Goal: Task Accomplishment & Management: Complete application form

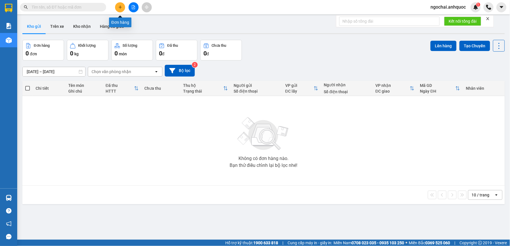
click at [122, 6] on button at bounding box center [120, 7] width 10 height 10
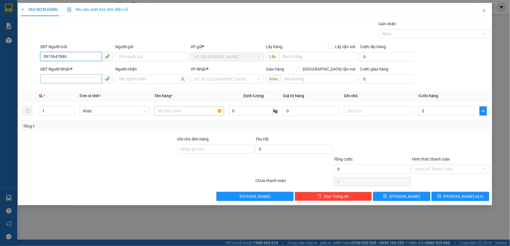
type input "0913647846"
click at [83, 76] on input "SĐT Người Nhận *" at bounding box center [71, 78] width 62 height 9
type input "0918633755"
click at [129, 57] on input "Người gửi" at bounding box center [151, 56] width 73 height 9
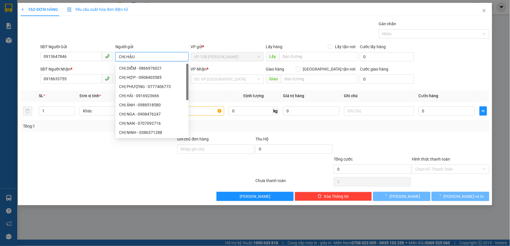
type input "CHỊ HẬU"
click at [153, 47] on div "Người gửi" at bounding box center [151, 47] width 73 height 6
click at [153, 52] on input "CHỊ HẬU" at bounding box center [151, 56] width 73 height 9
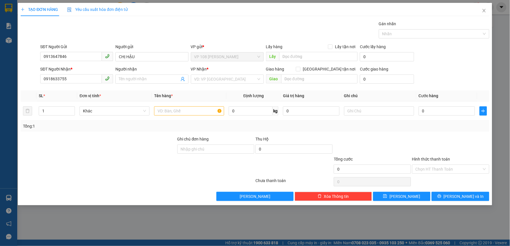
click at [140, 35] on div "Gán nhãn Nhãn" at bounding box center [264, 31] width 451 height 20
click at [125, 75] on span at bounding box center [151, 79] width 73 height 9
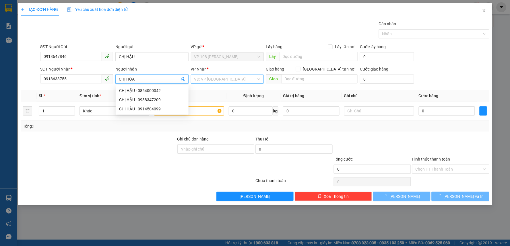
type input "CHỊ HÒA"
click at [212, 79] on input "search" at bounding box center [225, 79] width 62 height 9
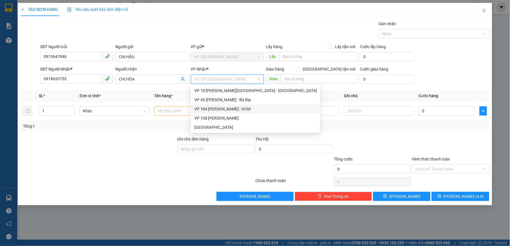
click at [216, 107] on div "VP 184 [PERSON_NAME] - HCM" at bounding box center [255, 109] width 122 height 6
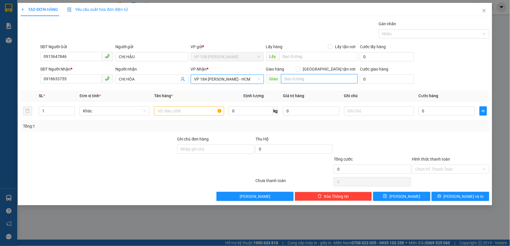
click at [293, 76] on input "text" at bounding box center [319, 78] width 77 height 9
type input "VP 184 NVT"
click at [197, 110] on input "text" at bounding box center [189, 110] width 70 height 9
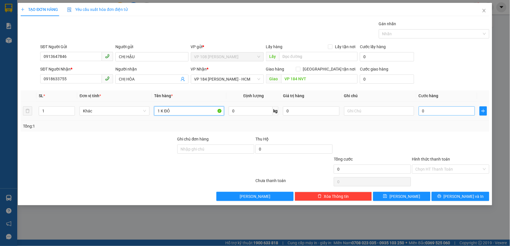
type input "1 K ĐỎ"
click at [445, 111] on input "0" at bounding box center [447, 110] width 57 height 9
type input "3"
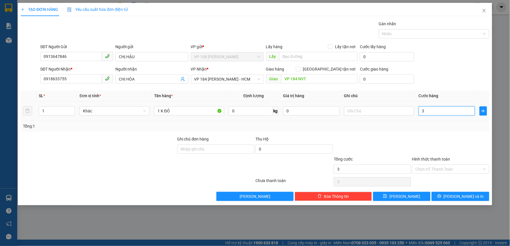
type input "30"
type input "300"
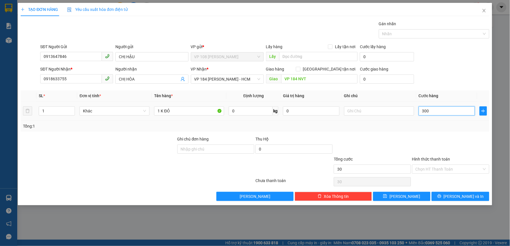
type input "300"
type input "3.000"
type input "30.000"
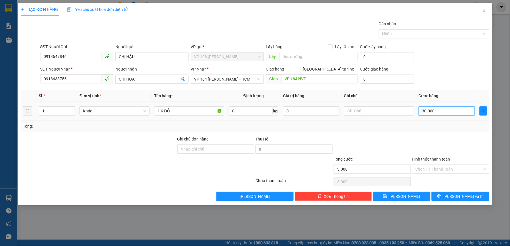
type input "30.000"
click at [458, 168] on input "Hình thức thanh toán" at bounding box center [448, 169] width 66 height 9
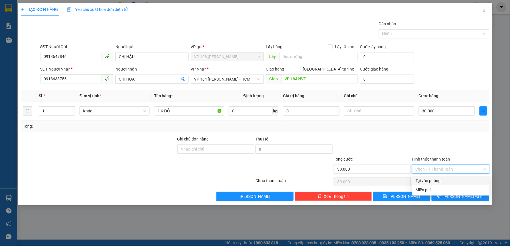
click at [460, 180] on div "Tại văn phòng" at bounding box center [451, 181] width 70 height 6
type input "0"
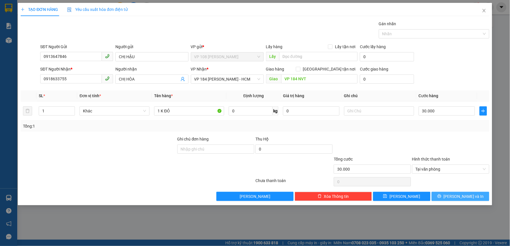
click at [472, 197] on button "Lưu và In" at bounding box center [460, 196] width 58 height 9
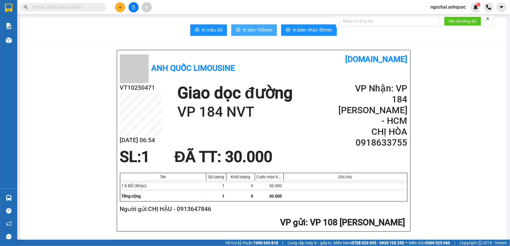
click at [256, 30] on span "In tem 100mm" at bounding box center [258, 29] width 30 height 7
click at [87, 8] on input "text" at bounding box center [66, 7] width 68 height 6
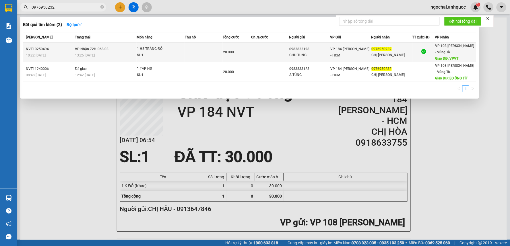
type input "0976950232"
click at [240, 48] on td "20.000" at bounding box center [237, 52] width 28 height 20
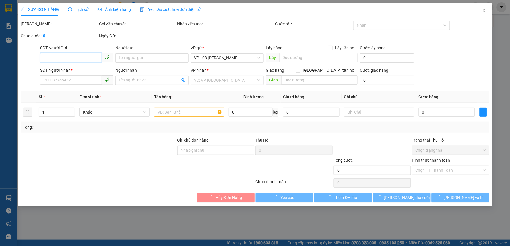
type input "0983833128"
type input "CHÚ TÙNG"
type input "0976950232"
type input "CHỊ NHUNG"
type input "VPVT"
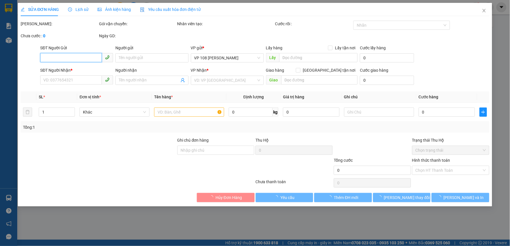
type input "TM 13/10 NHỰT"
type input "20.000"
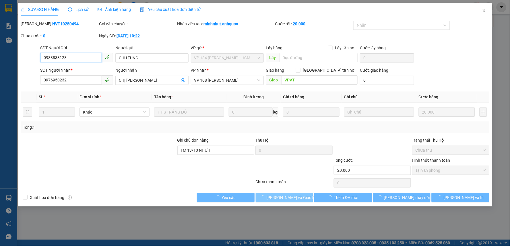
checkbox input "true"
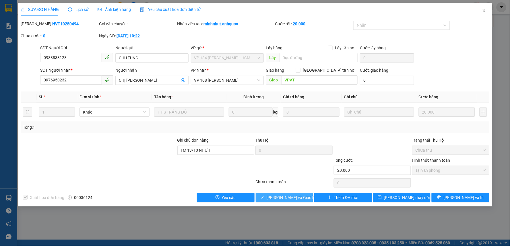
click at [289, 198] on span "Lưu và Giao hàng" at bounding box center [294, 198] width 55 height 6
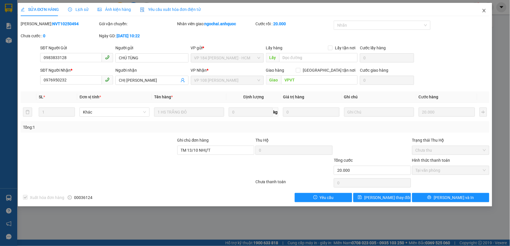
click at [486, 12] on icon "close" at bounding box center [484, 10] width 5 height 5
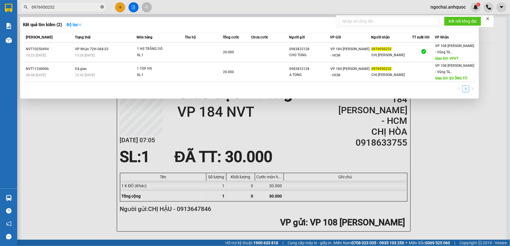
click at [101, 6] on icon "close-circle" at bounding box center [101, 6] width 3 height 3
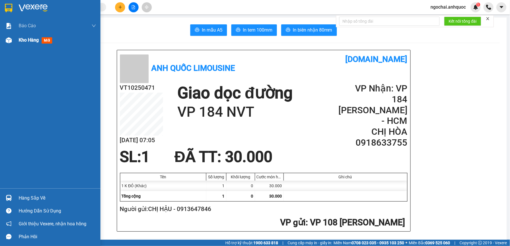
click at [28, 36] on div "Kho hàng mới" at bounding box center [57, 40] width 77 height 14
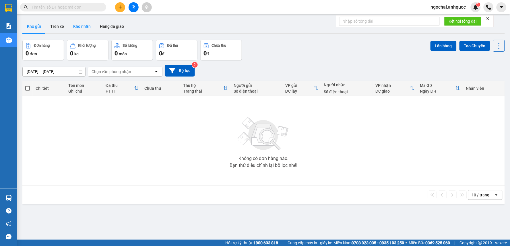
click at [78, 28] on button "Kho nhận" at bounding box center [82, 27] width 27 height 14
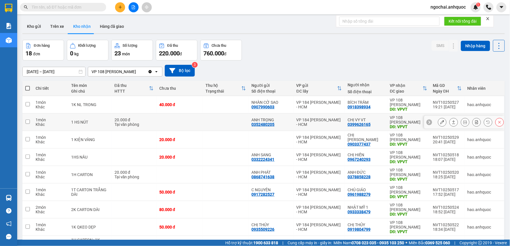
click at [225, 128] on td at bounding box center [226, 122] width 46 height 17
checkbox input "true"
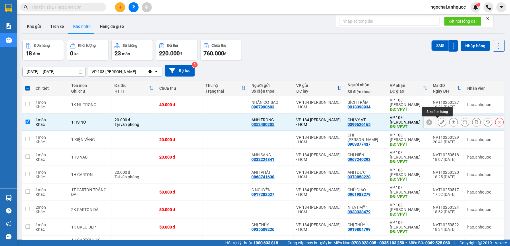
click at [440, 124] on button at bounding box center [442, 122] width 8 height 10
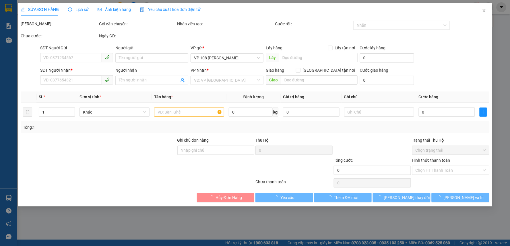
type input "0352480205"
type input "ANH TRỌNG"
type input "0399626165"
type input "CHỊ VY VT"
type input "VPVT"
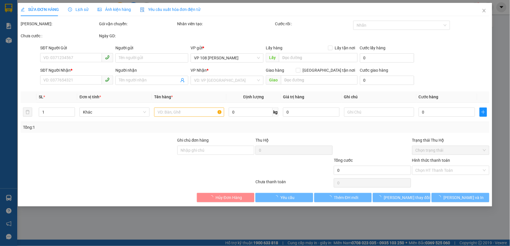
type input "TM 13/10 VP184 HẢO"
type input "20.000"
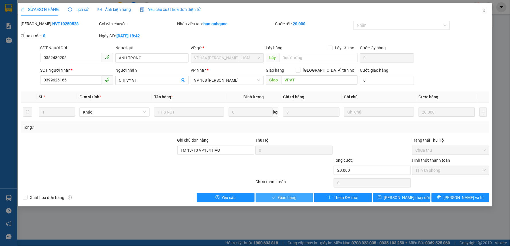
click at [291, 199] on span "Giao hàng" at bounding box center [287, 198] width 18 height 6
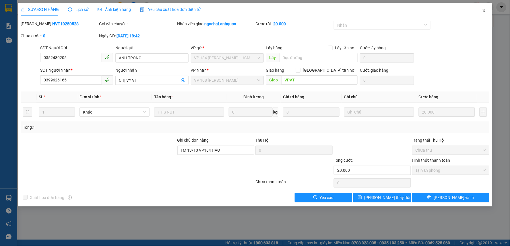
click at [487, 10] on span "Close" at bounding box center [484, 11] width 16 height 16
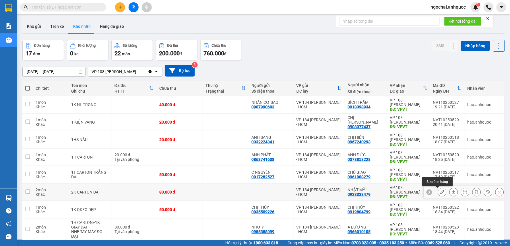
click at [438, 195] on button at bounding box center [442, 192] width 8 height 10
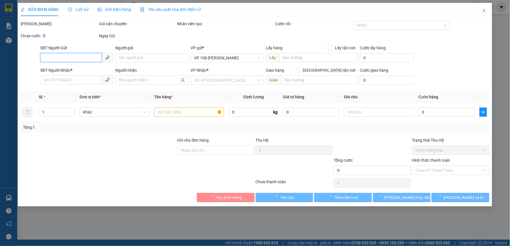
type input "0933338479"
type input "NHẬT MỸ 1"
type input "VPVT"
type input "80.000"
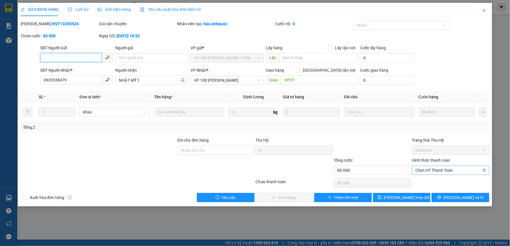
click at [448, 170] on span "Chọn HT Thanh Toán" at bounding box center [450, 170] width 70 height 9
click at [448, 180] on div "Tại văn phòng" at bounding box center [451, 182] width 70 height 6
type input "0"
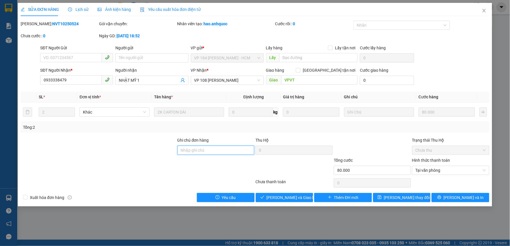
click at [235, 153] on input "Ghi chú đơn hàng" at bounding box center [215, 150] width 77 height 9
click at [209, 151] on input "TIỀN MẶT VP 13/10" at bounding box center [215, 150] width 77 height 9
click at [227, 151] on input "TIỀN MẶT VP 14/10" at bounding box center [215, 150] width 77 height 9
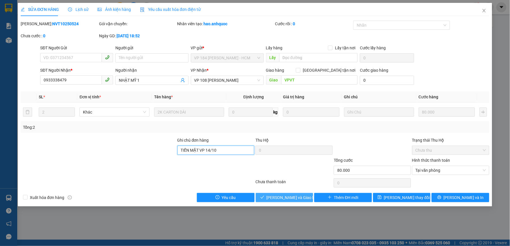
type input "TIỀN MẶT VP 14/10"
click at [275, 197] on span "Lưu và Giao hàng" at bounding box center [294, 198] width 55 height 6
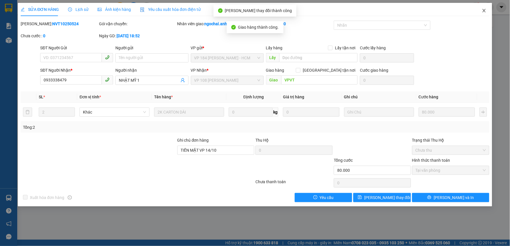
click at [484, 9] on icon "close" at bounding box center [484, 10] width 5 height 5
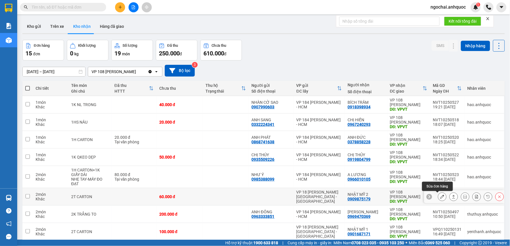
click at [440, 196] on icon at bounding box center [442, 197] width 4 height 4
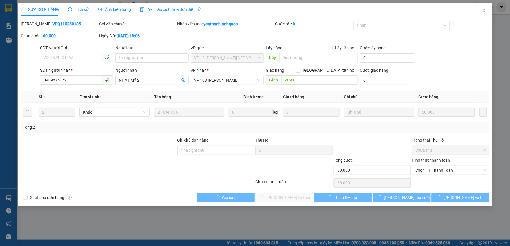
type input "0909875179"
type input "NHẬT MỸ 2"
type input "VPVT"
type input "60.000"
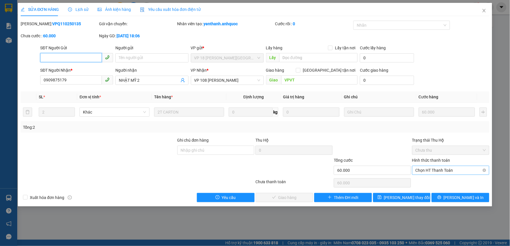
click at [421, 169] on span "Chọn HT Thanh Toán" at bounding box center [450, 170] width 70 height 9
drag, startPoint x: 425, startPoint y: 183, endPoint x: 314, endPoint y: 168, distance: 112.6
click at [425, 183] on div "Tại văn phòng" at bounding box center [451, 182] width 70 height 6
type input "0"
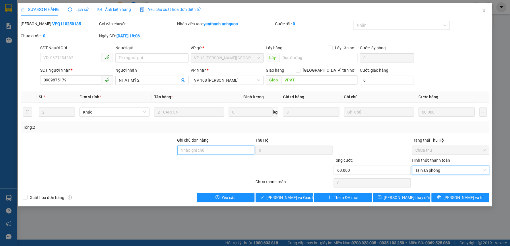
click at [184, 146] on input "Ghi chú đơn hàng" at bounding box center [215, 150] width 77 height 9
paste input "TIỀN MẶT VP 14/10"
type input "TIỀN MẶT VP 14/10"
click at [295, 197] on span "Lưu và Giao hàng" at bounding box center [294, 198] width 55 height 6
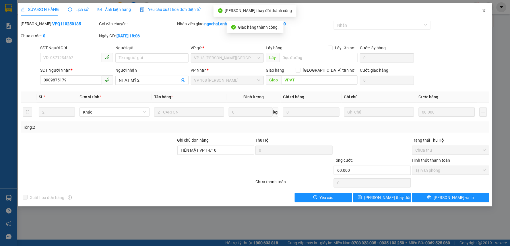
click at [483, 9] on icon "close" at bounding box center [484, 10] width 5 height 5
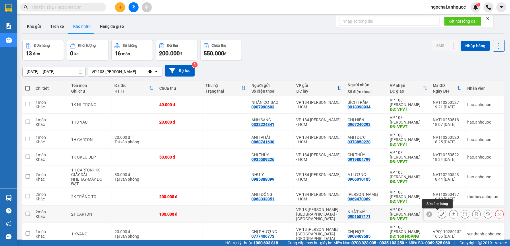
click at [440, 213] on icon at bounding box center [442, 214] width 4 height 4
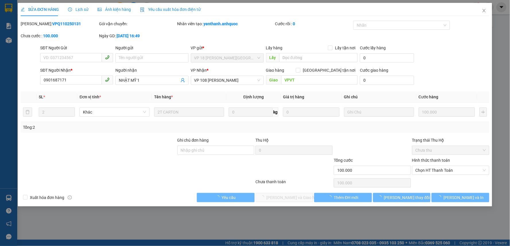
type input "0901687171"
type input "NHẬT MỸ 1"
type input "VPVT"
type input "100.000"
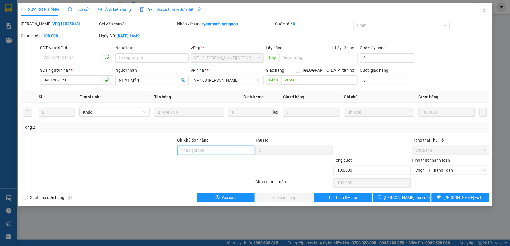
click at [230, 151] on input "Ghi chú đơn hàng" at bounding box center [215, 150] width 77 height 9
paste input "TIỀN MẶT VP 14/10"
type input "TIỀN MẶT VP 14/10"
click at [429, 165] on div "Hình thức thanh toán" at bounding box center [450, 161] width 77 height 9
click at [429, 172] on span "Chọn HT Thanh Toán" at bounding box center [450, 170] width 70 height 9
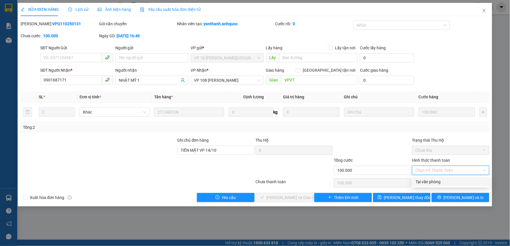
click at [429, 179] on div "Tại văn phòng" at bounding box center [451, 182] width 70 height 6
type input "0"
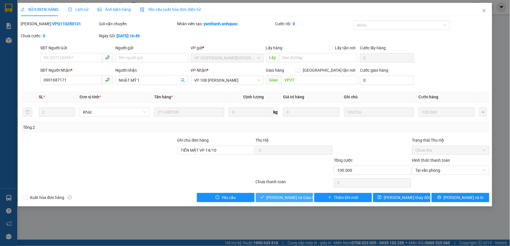
click at [284, 196] on span "Lưu và Giao hàng" at bounding box center [294, 198] width 55 height 6
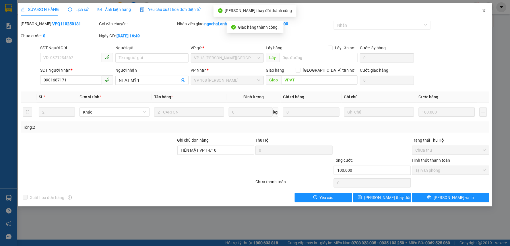
click at [482, 12] on icon "close" at bounding box center [484, 10] width 5 height 5
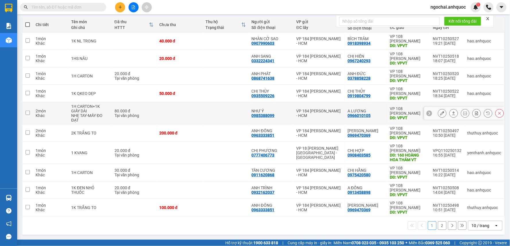
scroll to position [64, 0]
click at [474, 227] on div "10 / trang" at bounding box center [481, 226] width 18 height 6
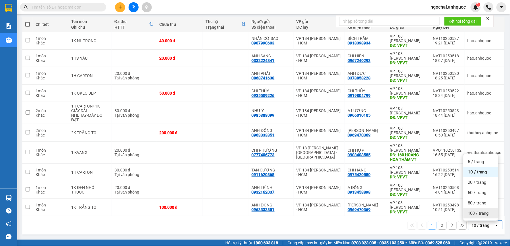
click at [474, 210] on div "100 / trang" at bounding box center [480, 213] width 34 height 10
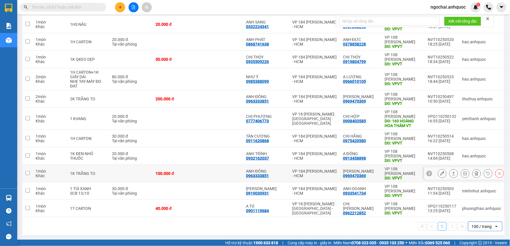
scroll to position [99, 0]
